Goal: Find contact information: Find contact information

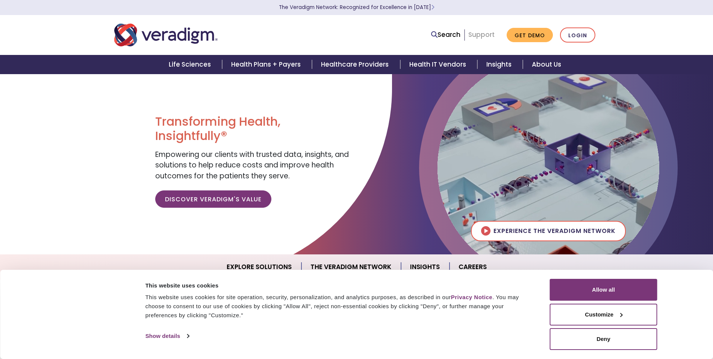
click at [485, 34] on link "Support" at bounding box center [481, 34] width 26 height 9
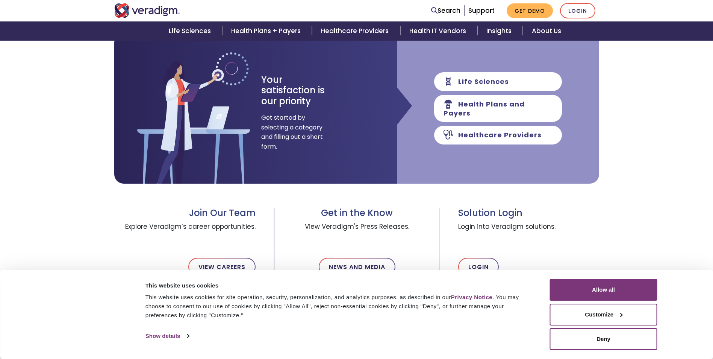
scroll to position [226, 0]
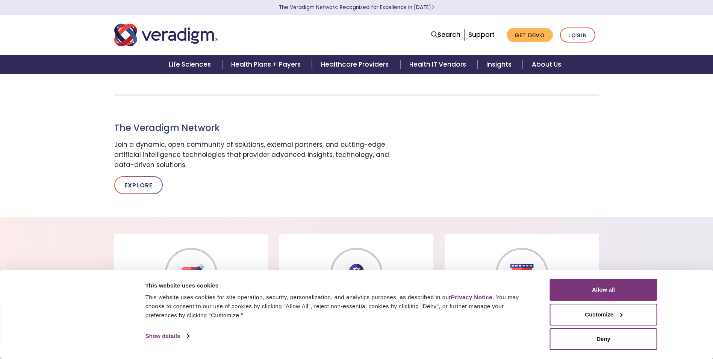
scroll to position [376, 0]
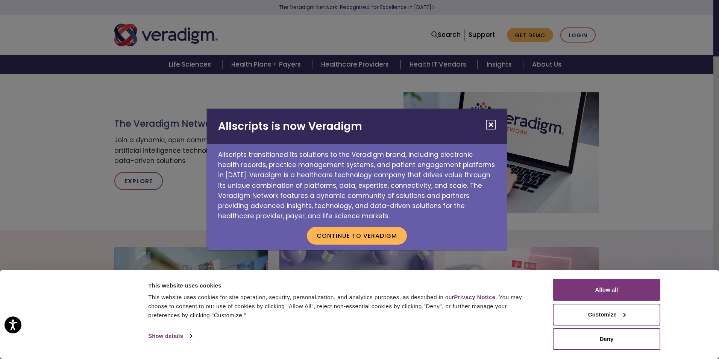
click at [491, 127] on button "Close" at bounding box center [490, 124] width 9 height 9
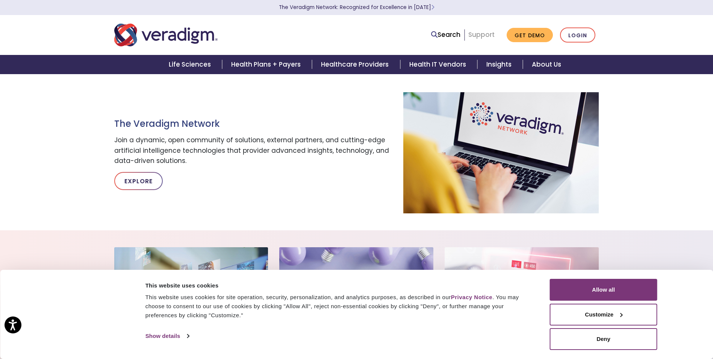
click at [488, 36] on link "Support" at bounding box center [481, 34] width 26 height 9
